Goal: Task Accomplishment & Management: Manage account settings

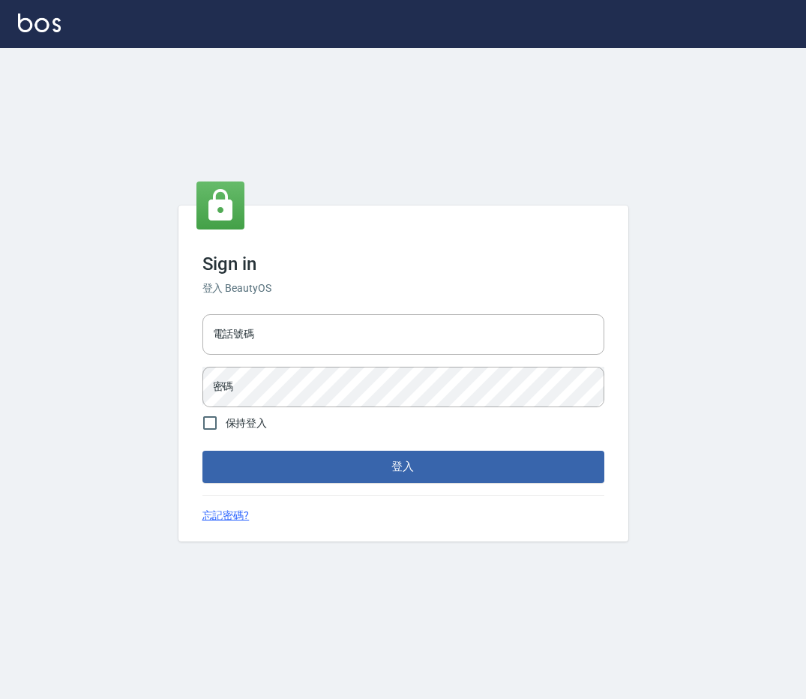
click at [239, 325] on div "電話號碼 電話號碼" at bounding box center [403, 334] width 402 height 40
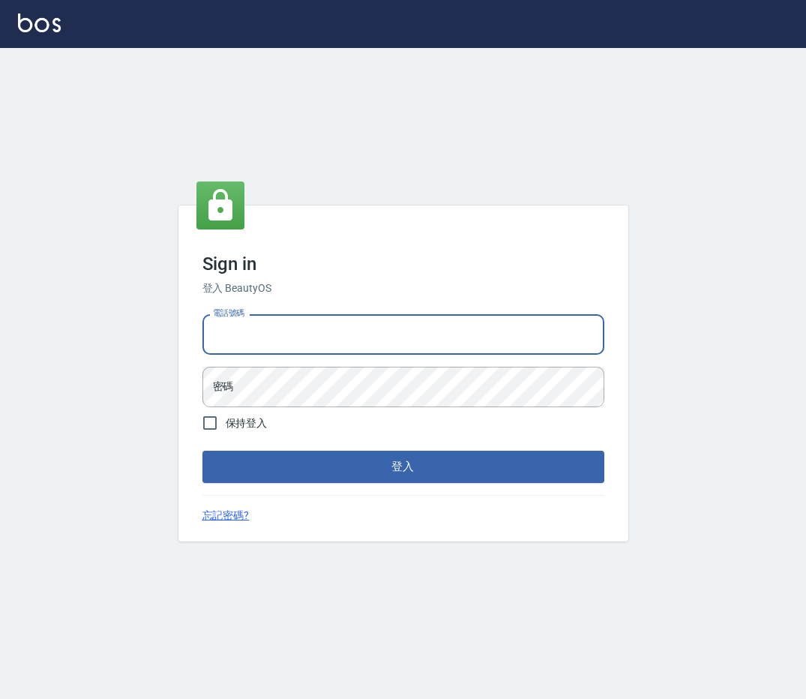
type input "0912345"
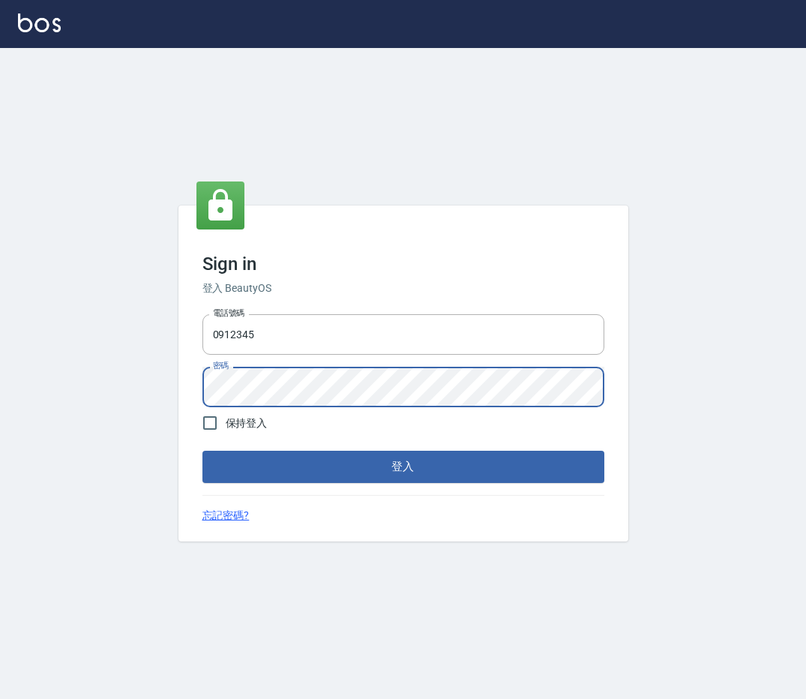
click at [202, 451] on button "登入" at bounding box center [403, 466] width 402 height 31
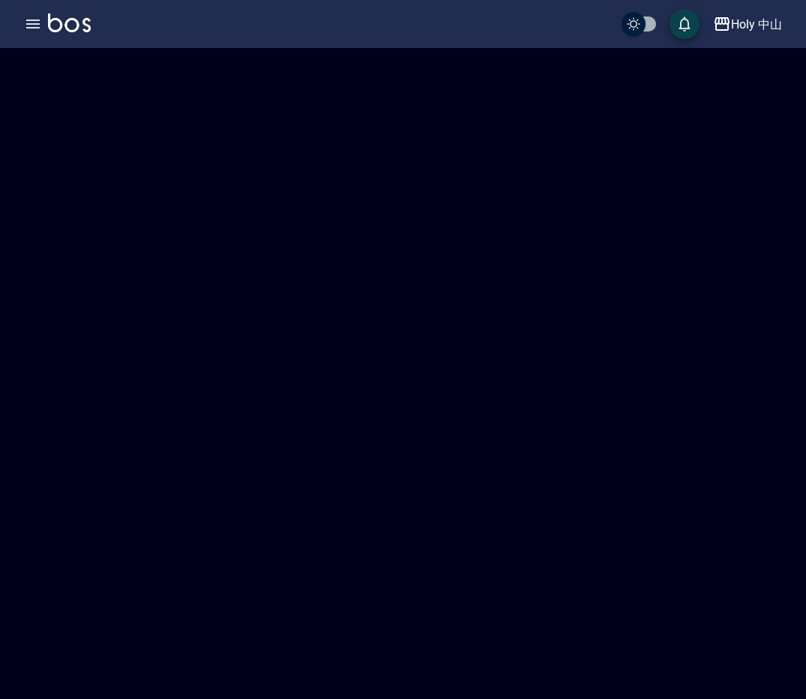
checkbox input "true"
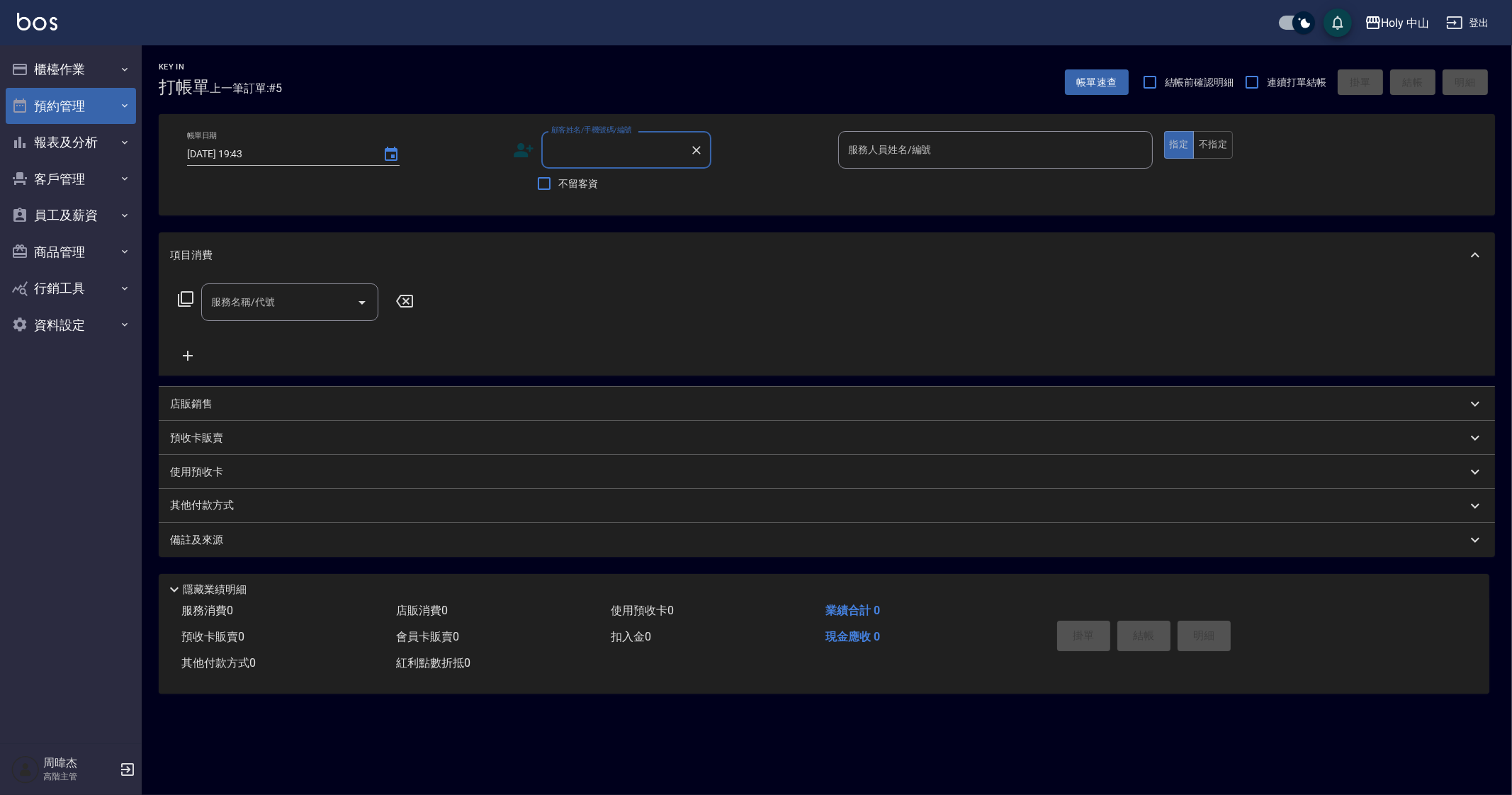
click at [81, 95] on button "預約管理" at bounding box center [71, 106] width 130 height 37
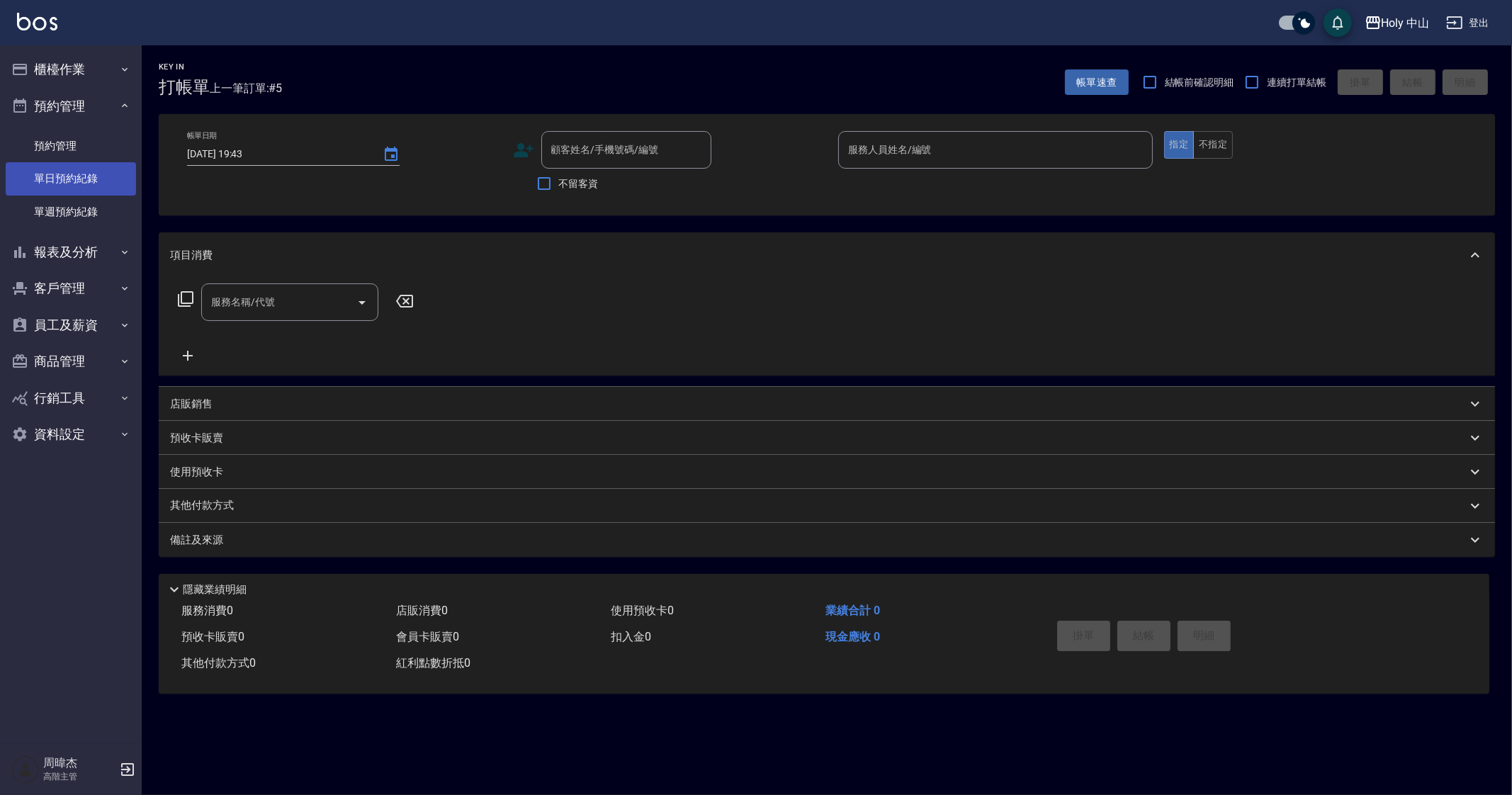
click at [75, 180] on link "單日預約紀錄" at bounding box center [71, 179] width 130 height 32
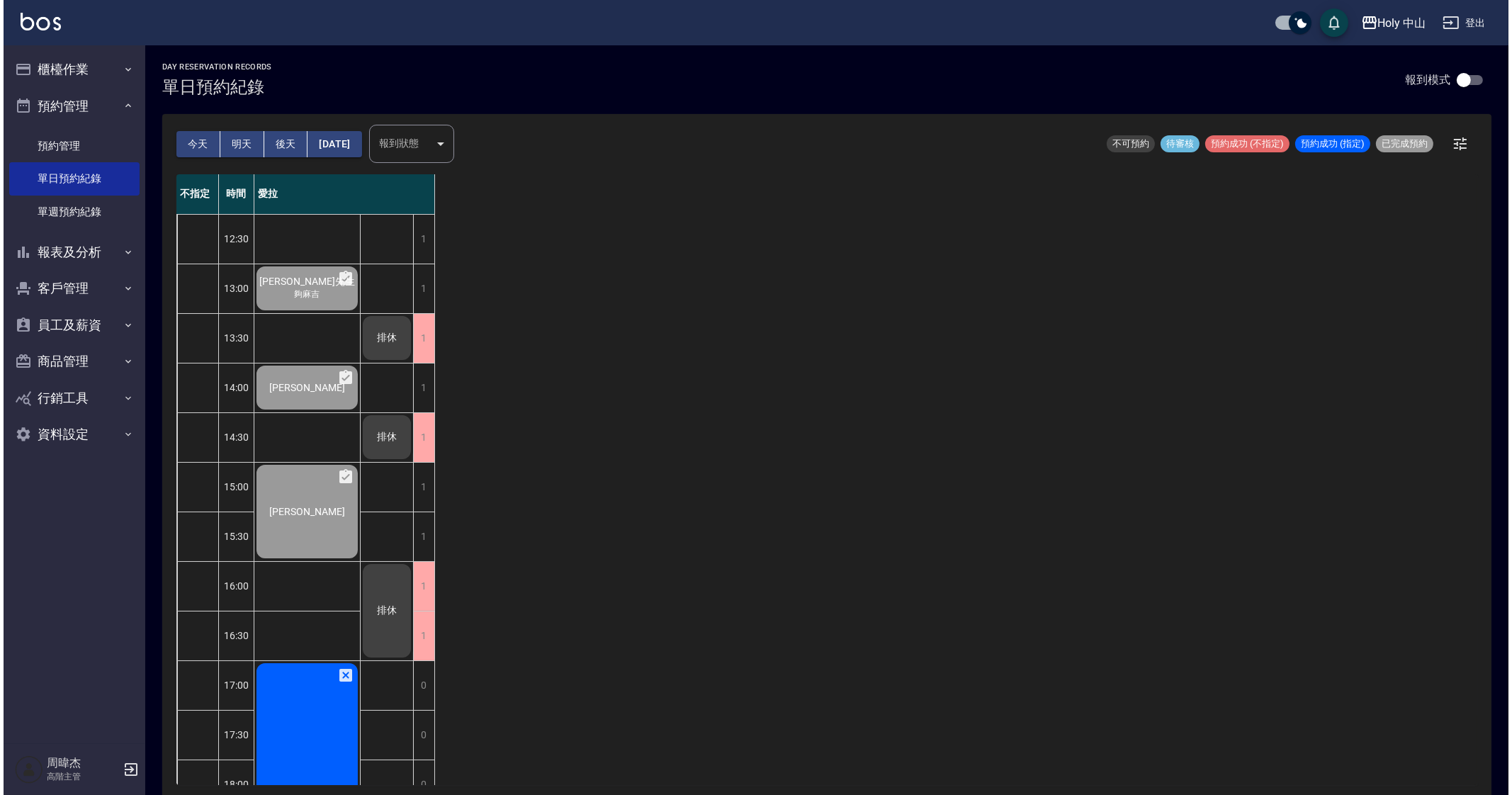
scroll to position [236, 0]
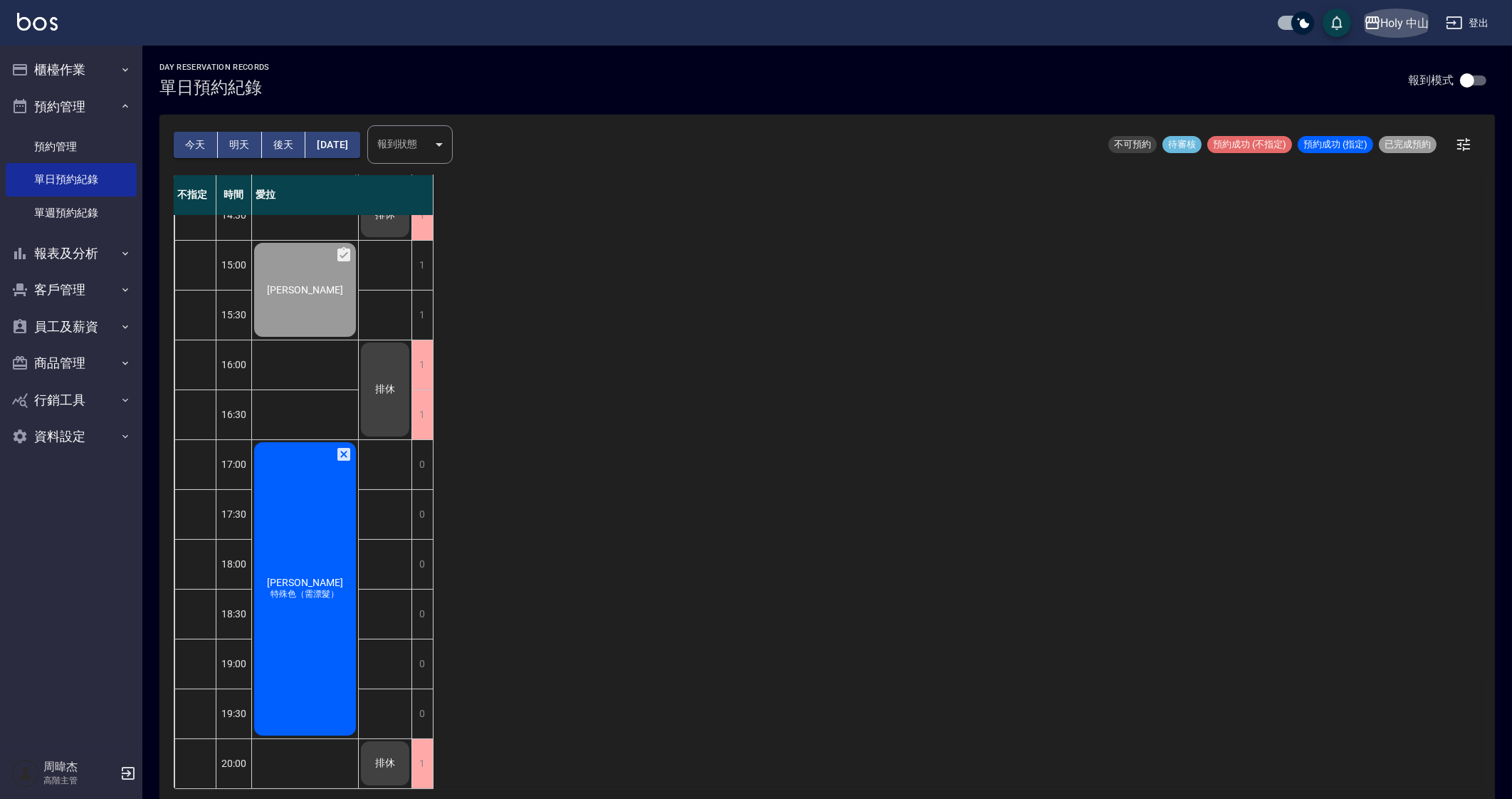
click at [765, 27] on div "Holy 中山" at bounding box center [1405, 23] width 48 height 18
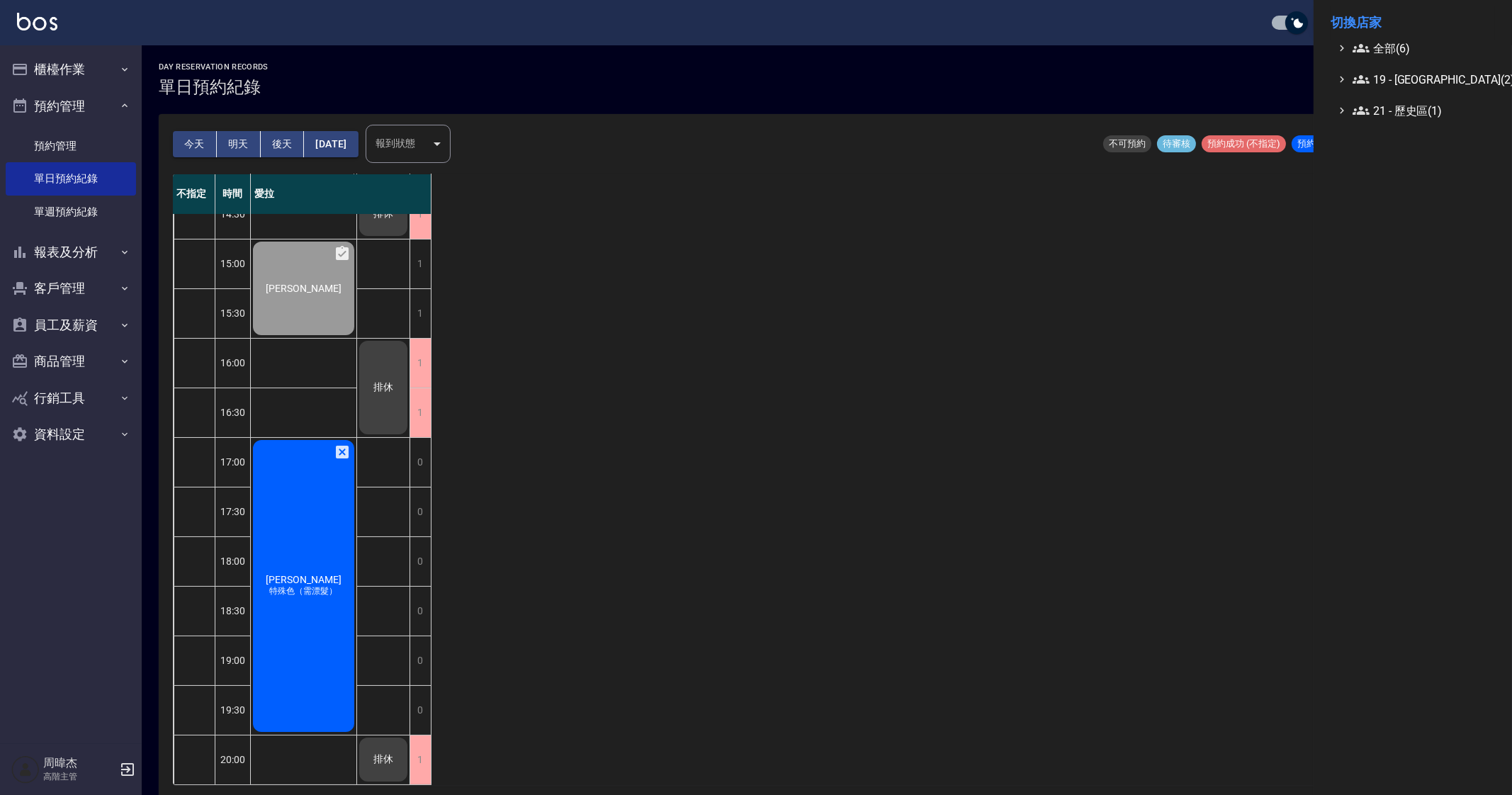
click at [761, 51] on span "全部(6)" at bounding box center [1420, 48] width 137 height 17
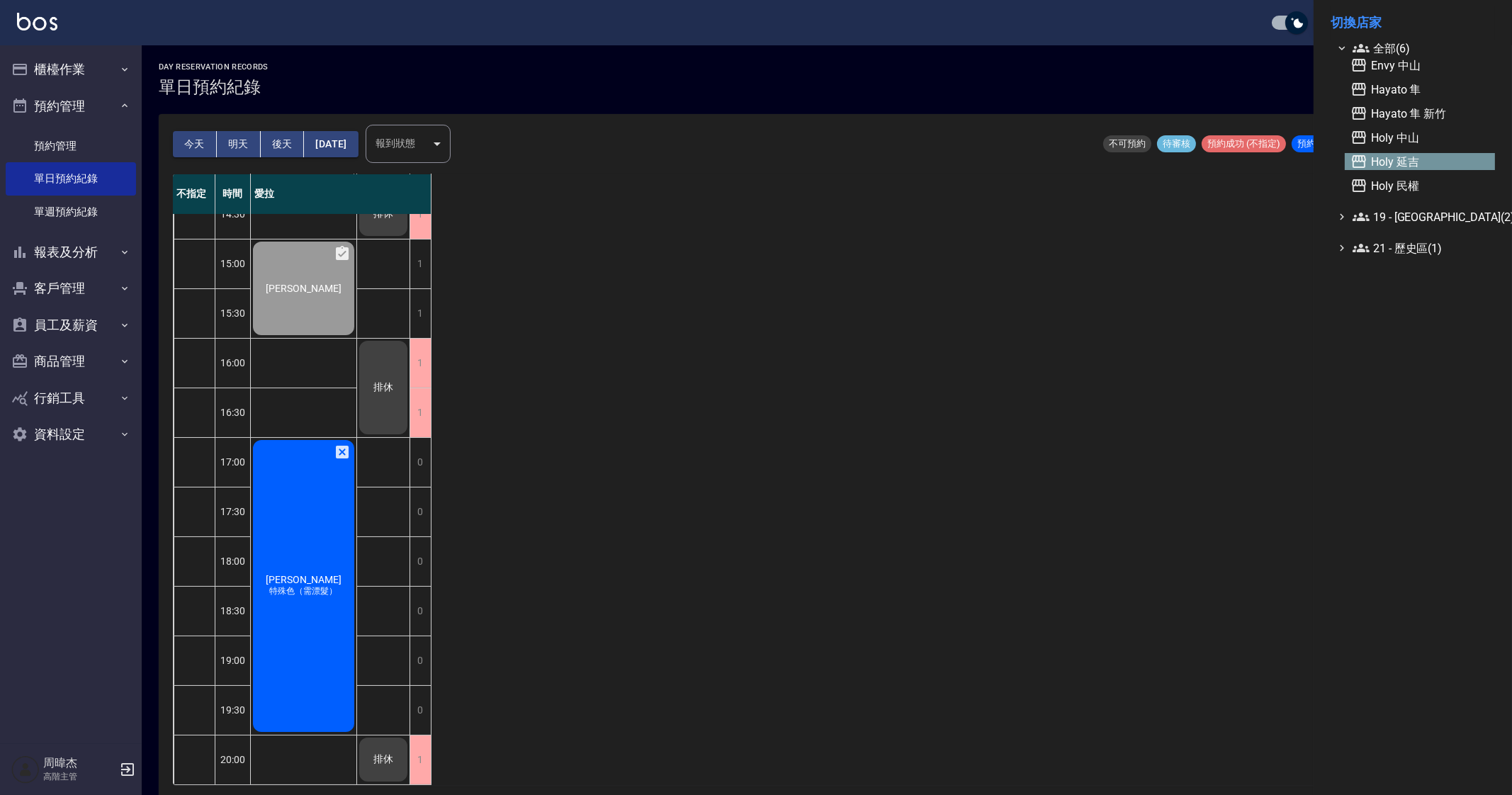
click at [761, 164] on span "Holy 延吉" at bounding box center [1419, 162] width 139 height 17
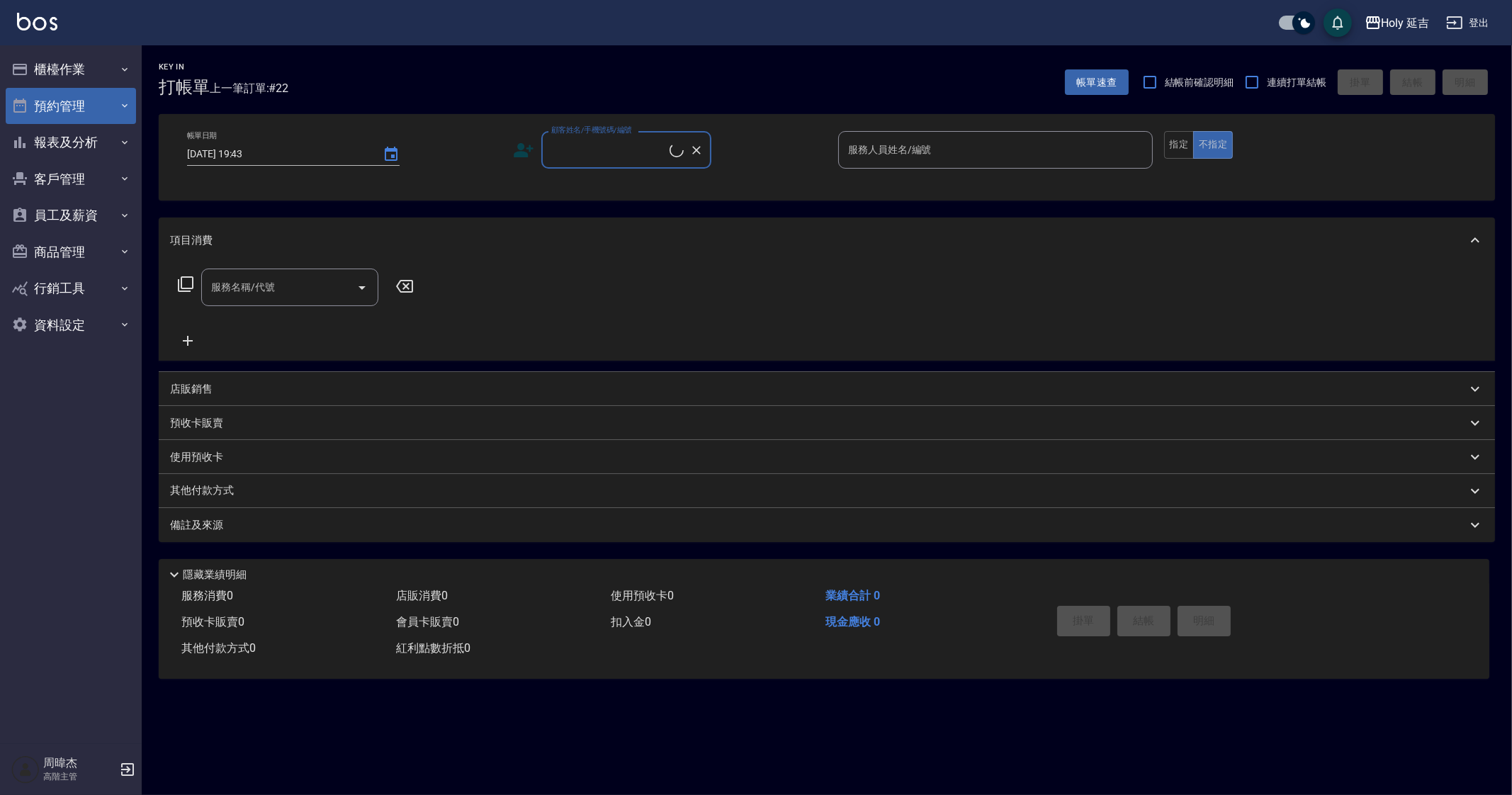
click at [89, 92] on button "預約管理" at bounding box center [71, 106] width 130 height 37
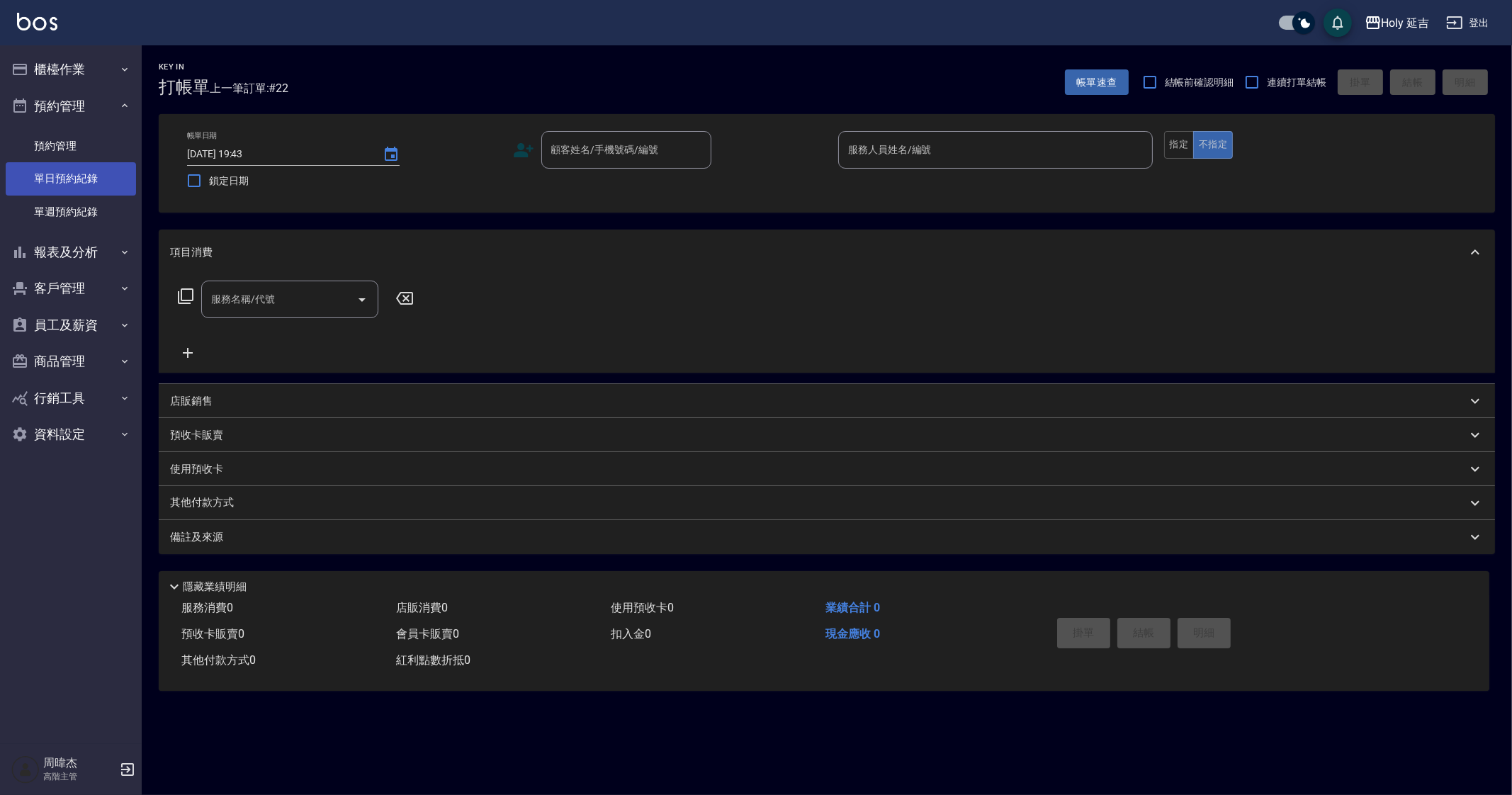
click at [85, 178] on link "單日預約紀錄" at bounding box center [71, 179] width 130 height 32
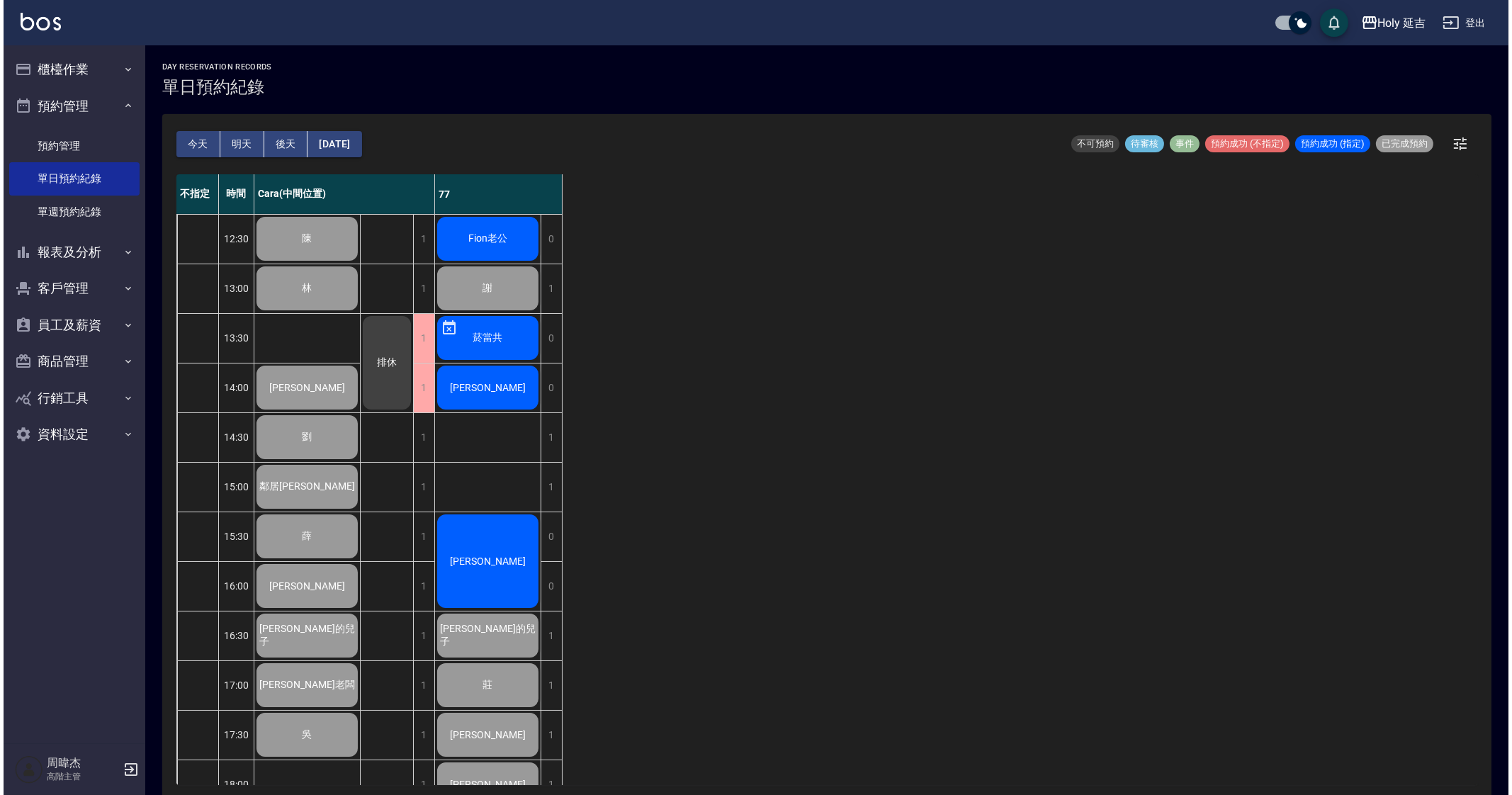
scroll to position [236, 0]
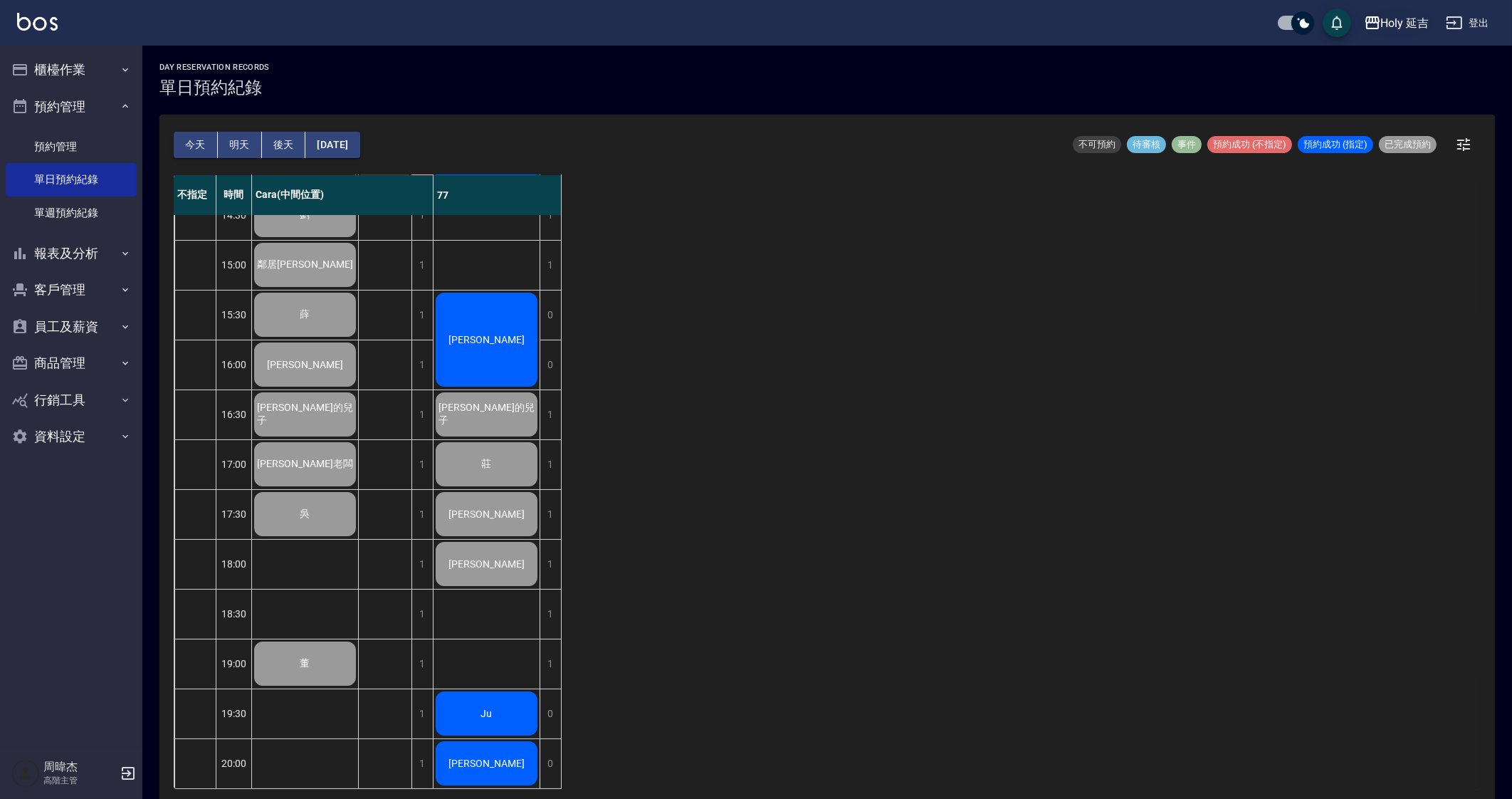
click at [1413, 24] on div "Holy 延吉" at bounding box center [1405, 23] width 48 height 18
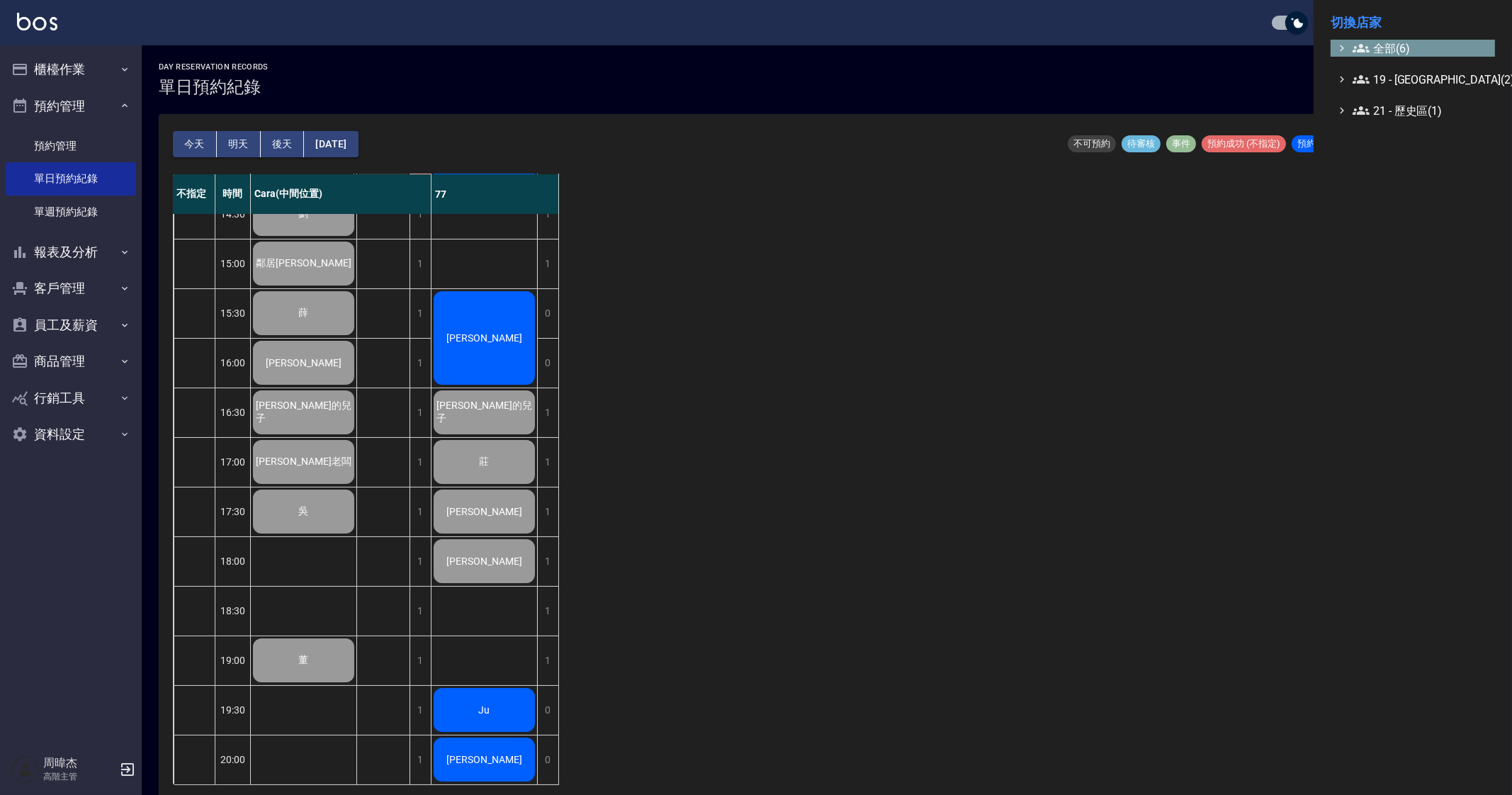
click at [1388, 51] on span "全部(6)" at bounding box center [1420, 48] width 137 height 17
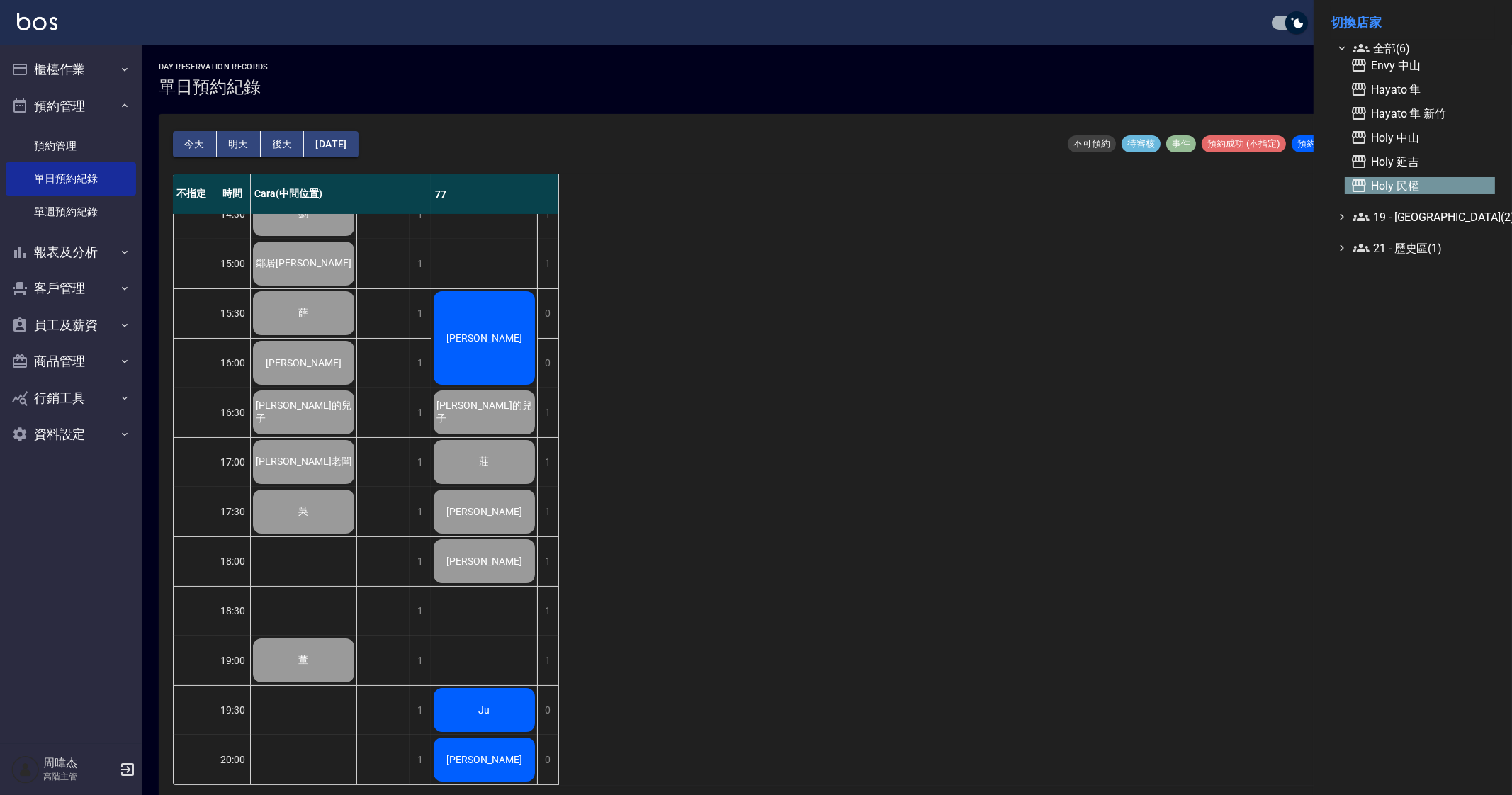
click at [1452, 185] on span "Holy 民權" at bounding box center [1419, 185] width 139 height 17
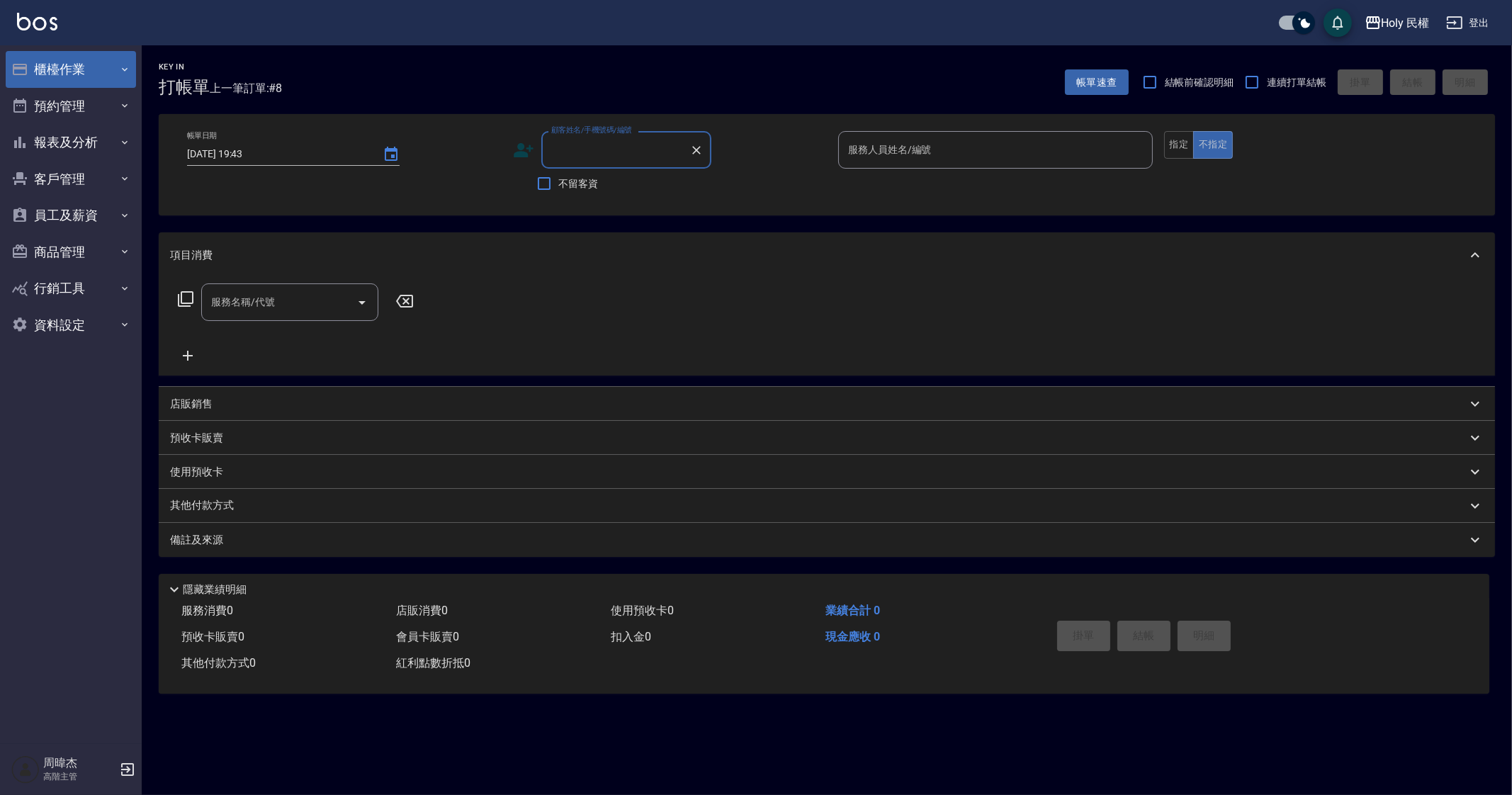
click at [106, 60] on button "櫃檯作業" at bounding box center [71, 69] width 130 height 37
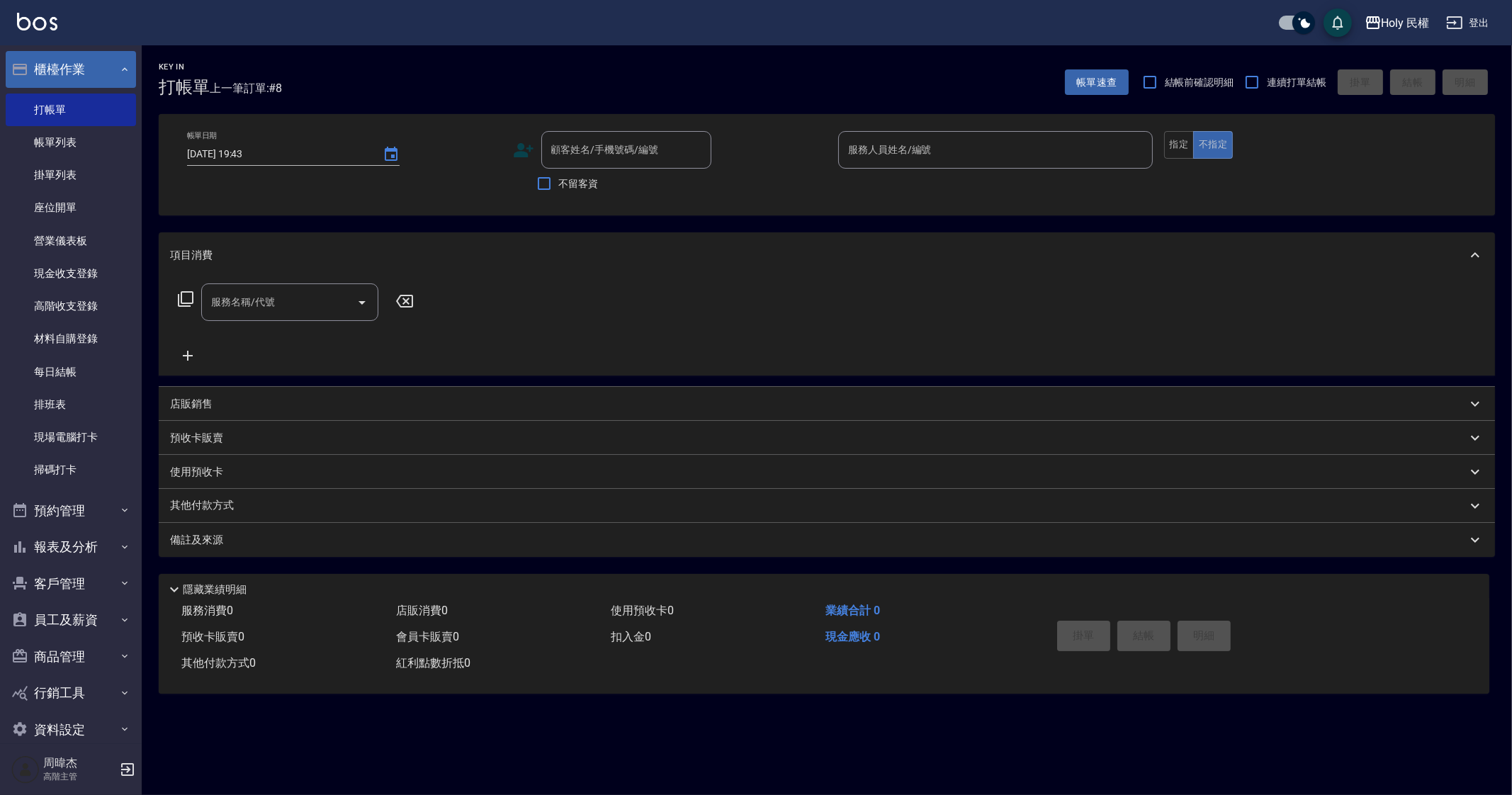
click at [106, 60] on button "櫃檯作業" at bounding box center [71, 69] width 130 height 37
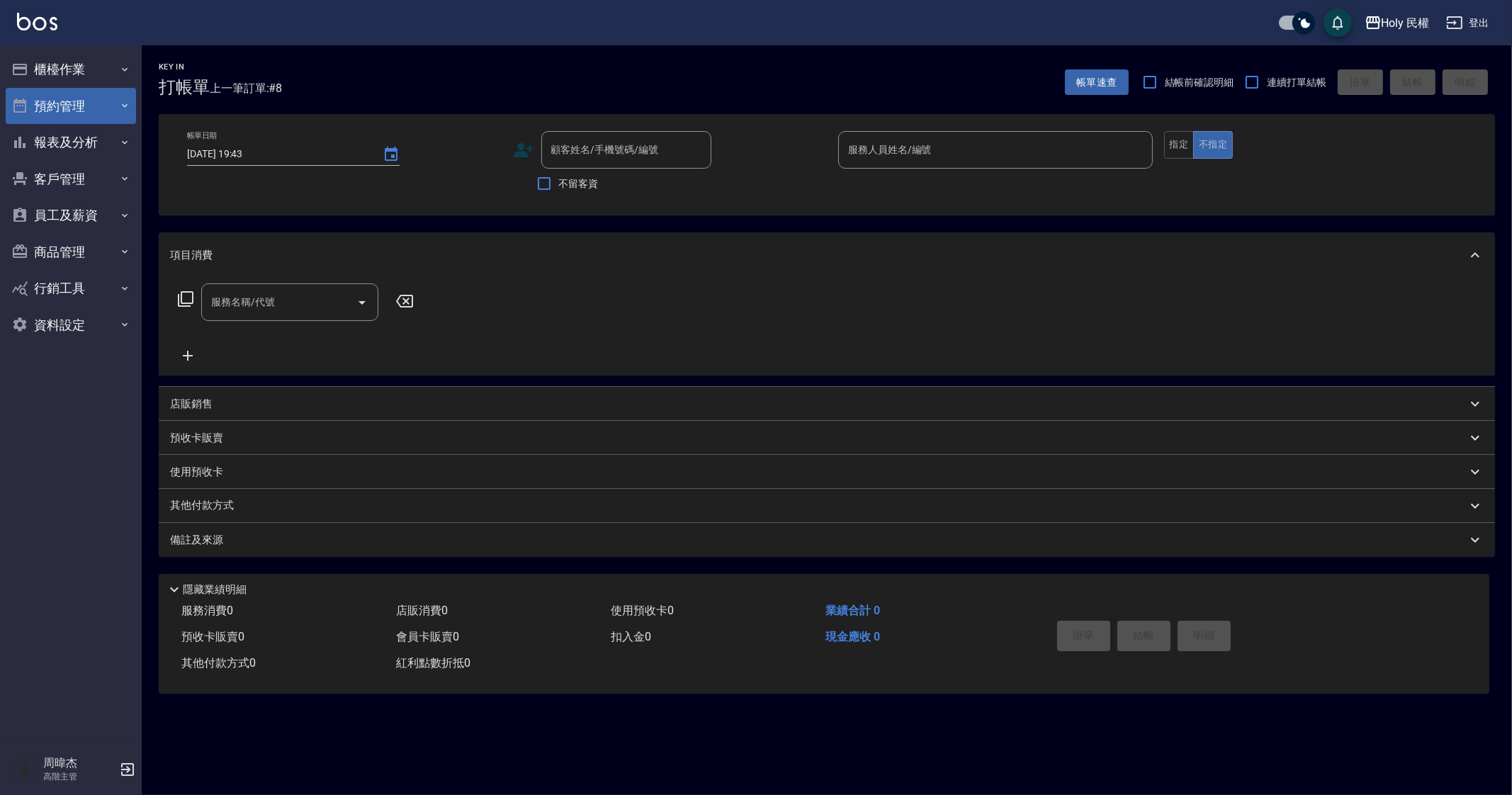
click at [92, 100] on button "預約管理" at bounding box center [71, 106] width 130 height 37
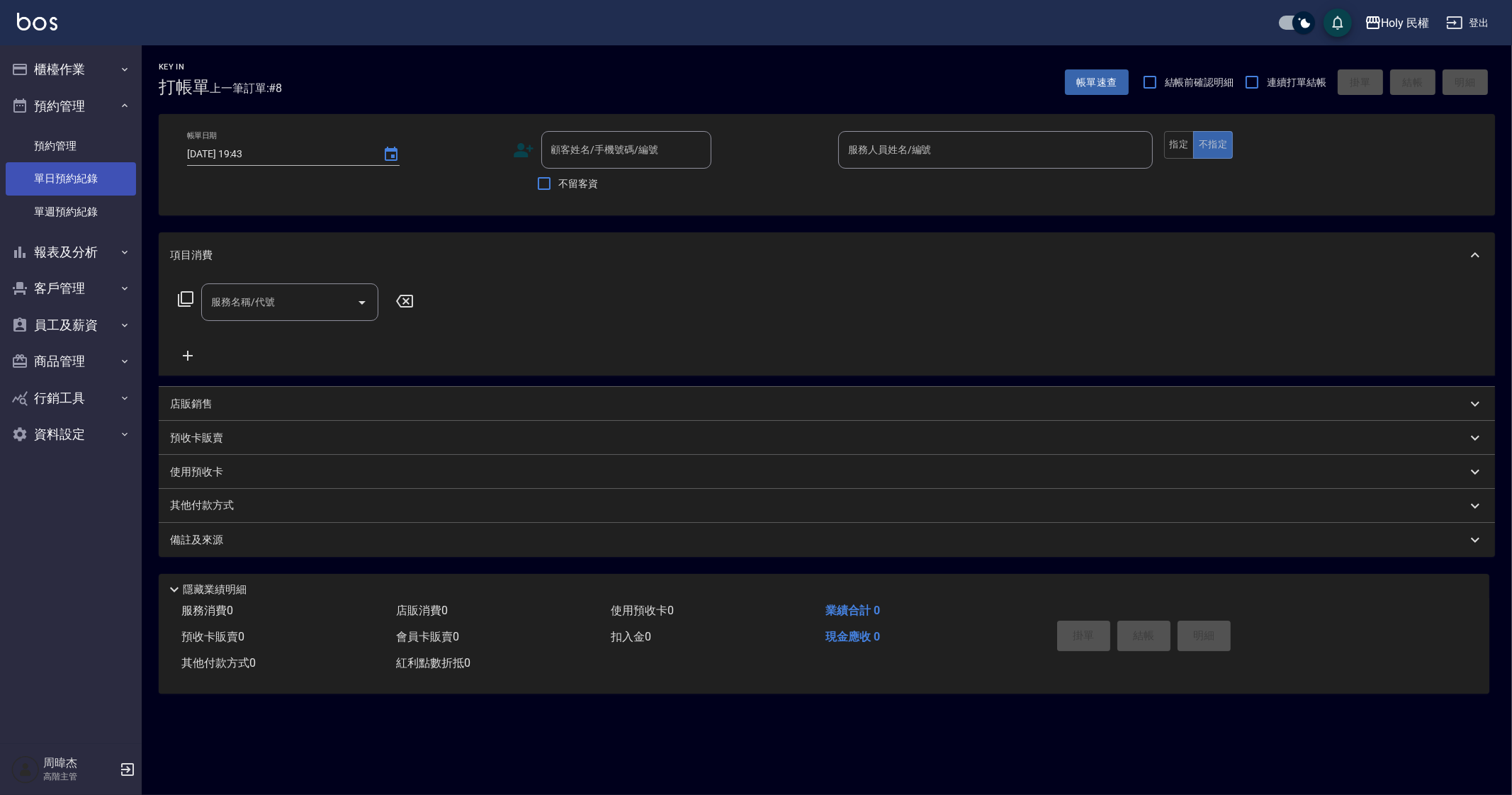
click at [115, 185] on link "單日預約紀錄" at bounding box center [71, 179] width 130 height 32
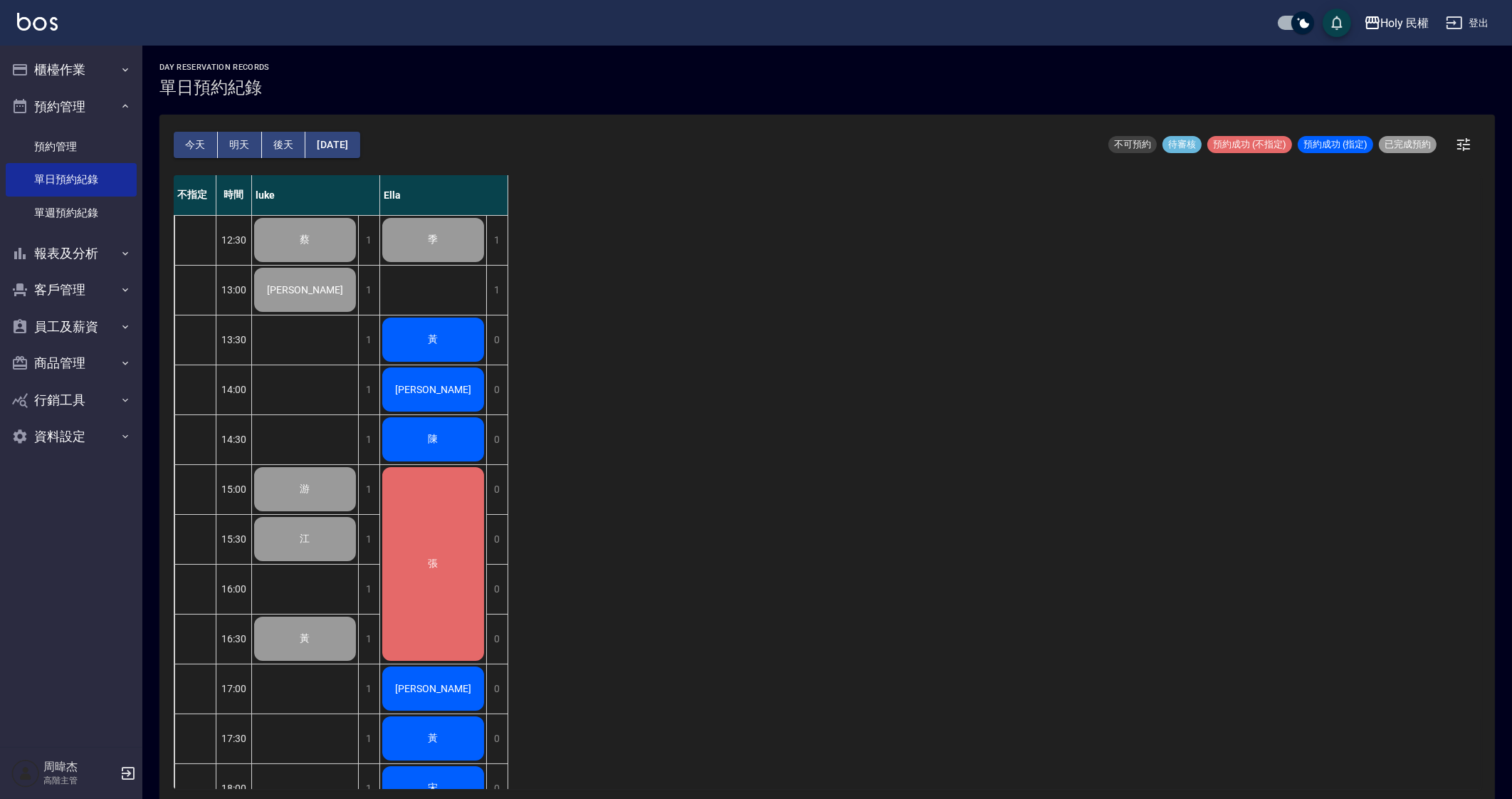
scroll to position [238, 0]
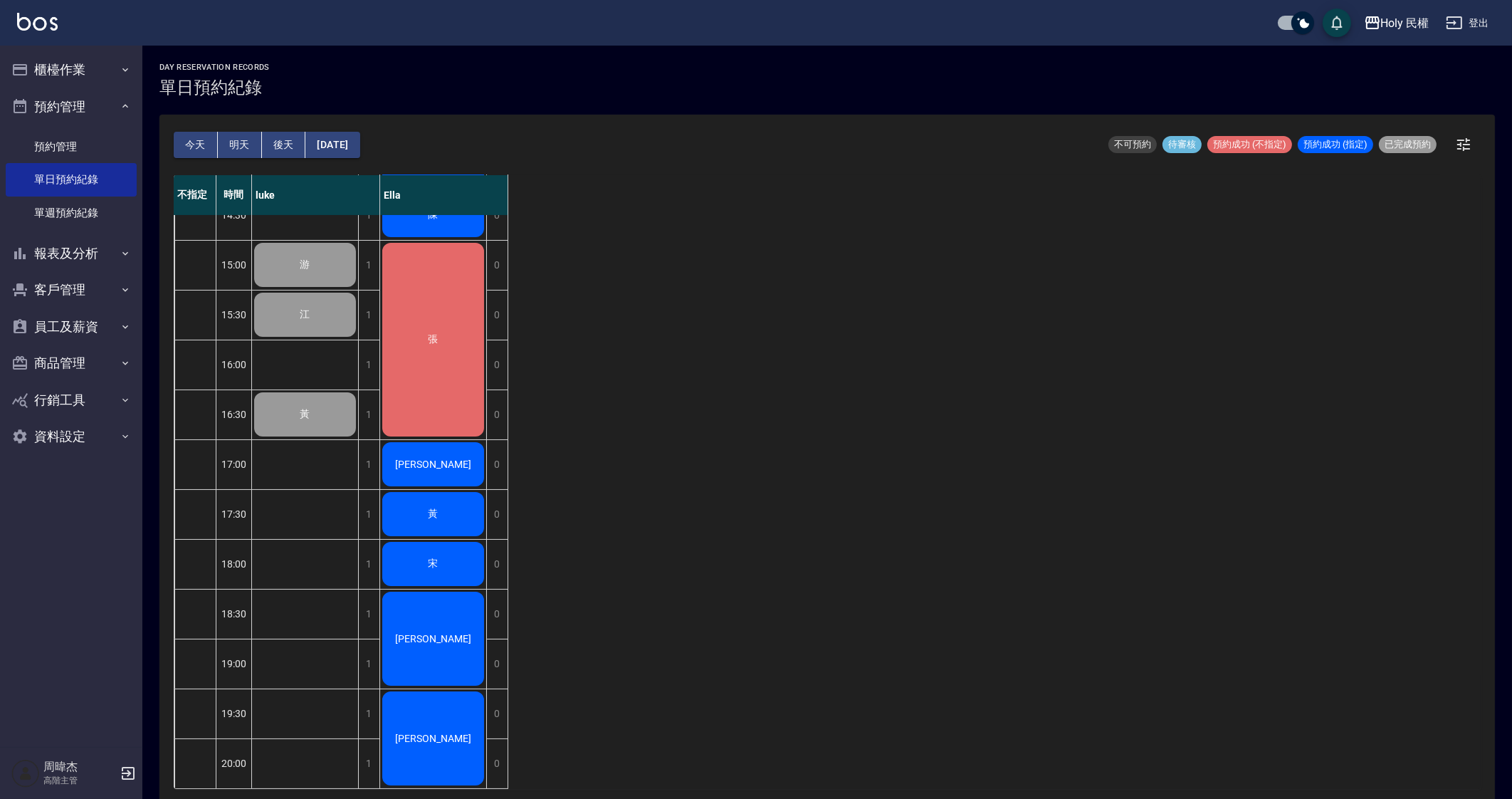
click at [650, 584] on div "不指定 時間 [PERSON_NAME] 12:30 13:00 13:30 14:00 14:30 15:00 15:30 16:00 16:30 17:0…" at bounding box center [827, 482] width 1307 height 614
